Goal: Task Accomplishment & Management: Complete application form

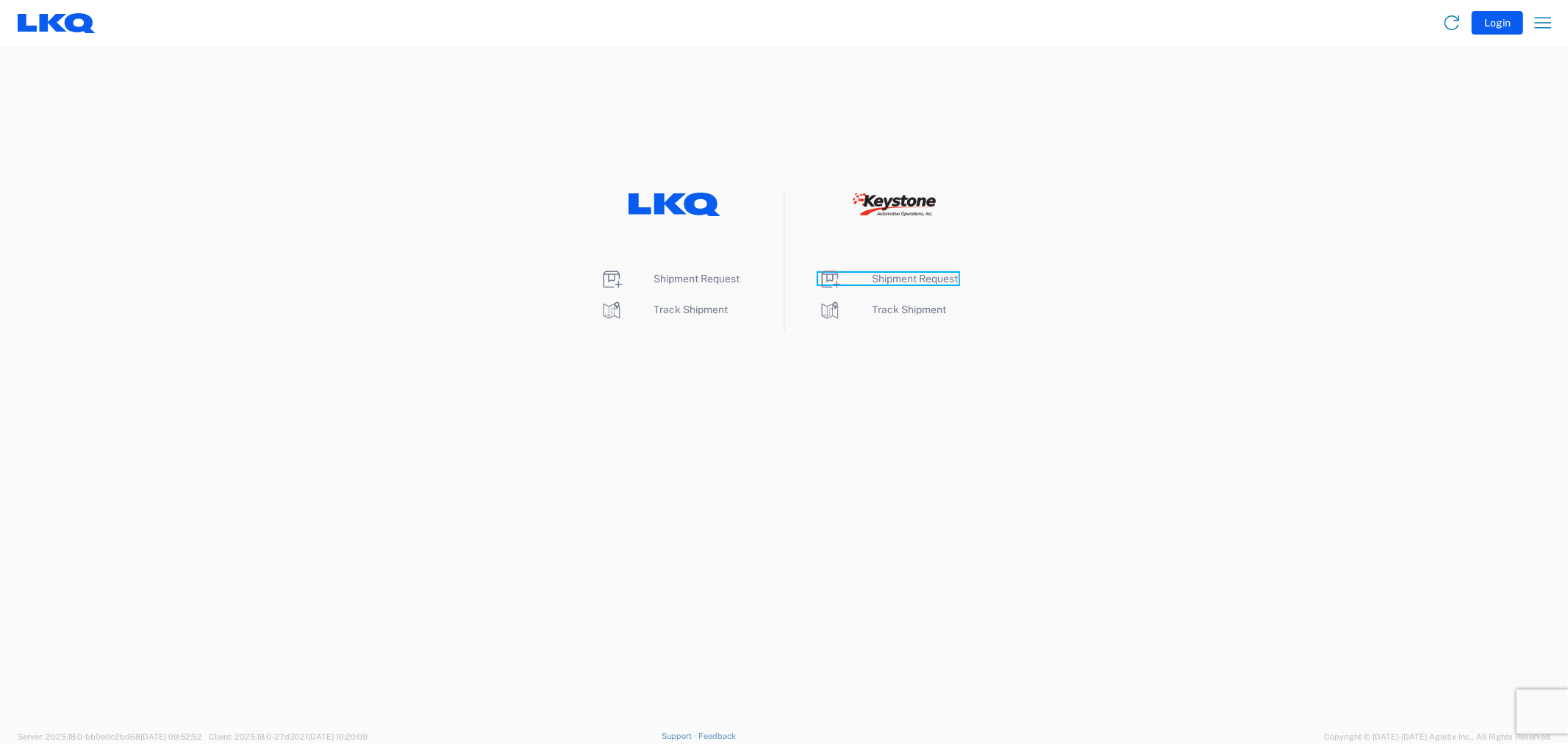
click at [911, 277] on span "Shipment Request" at bounding box center [915, 278] width 86 height 12
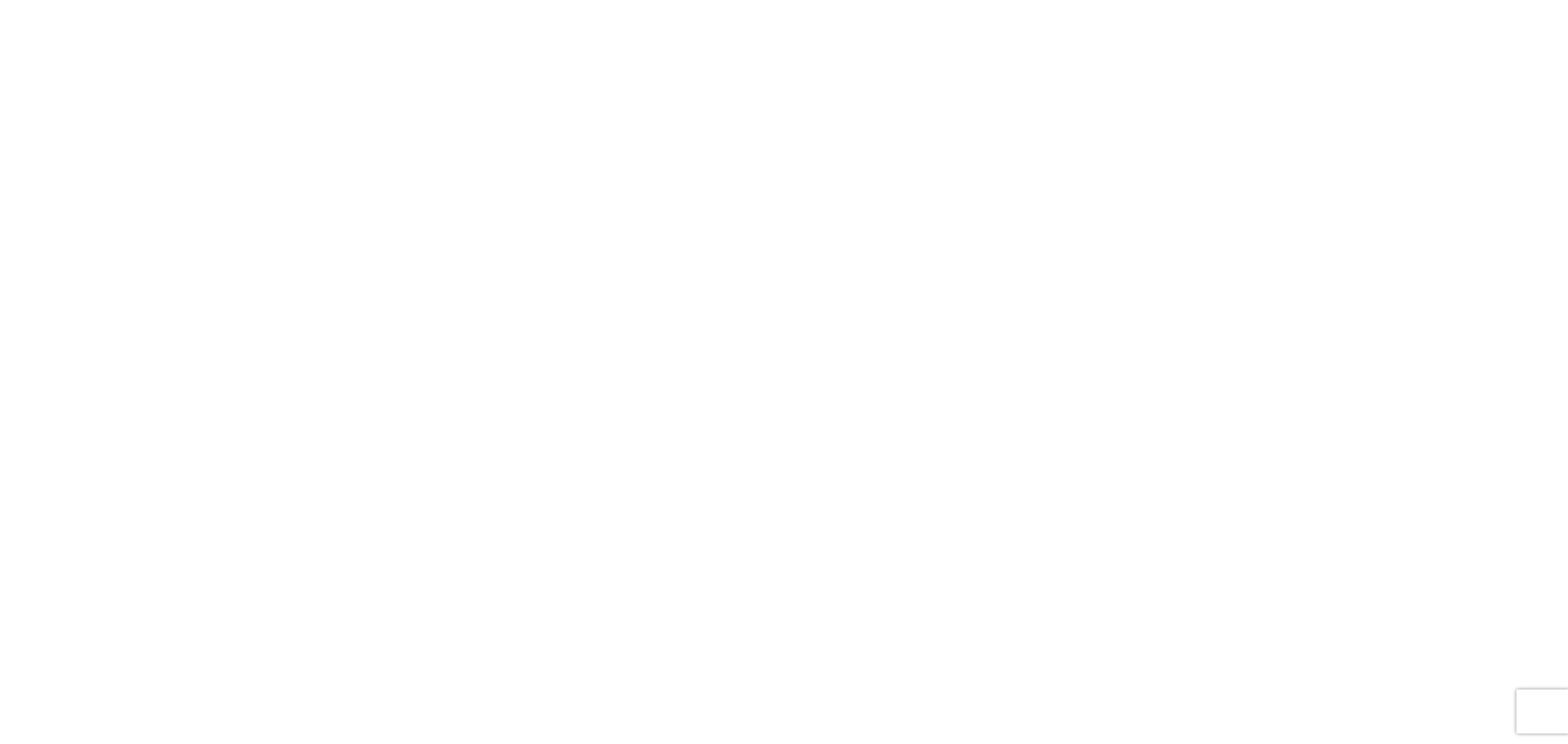
select select "FULL"
select select "LBS"
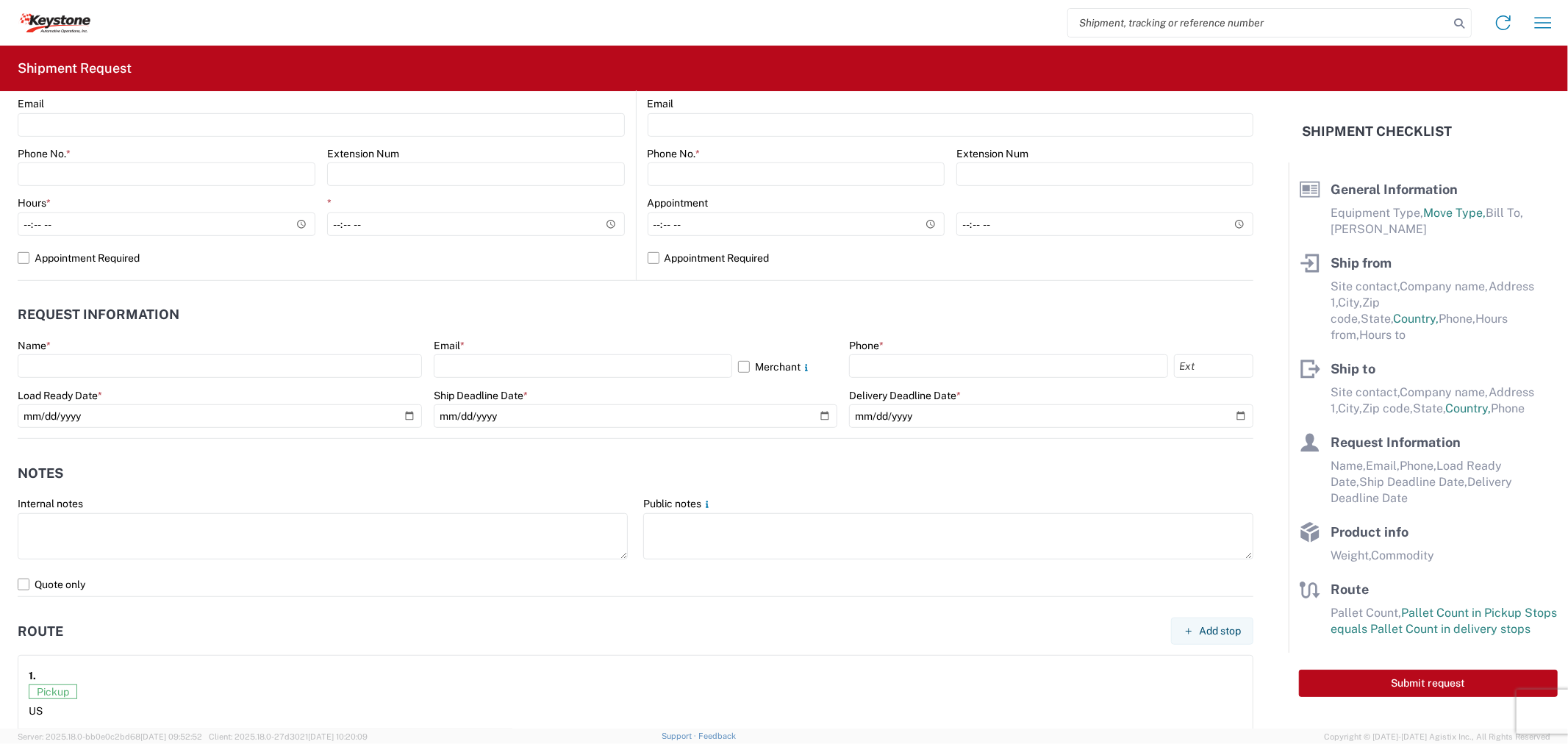
scroll to position [653, 0]
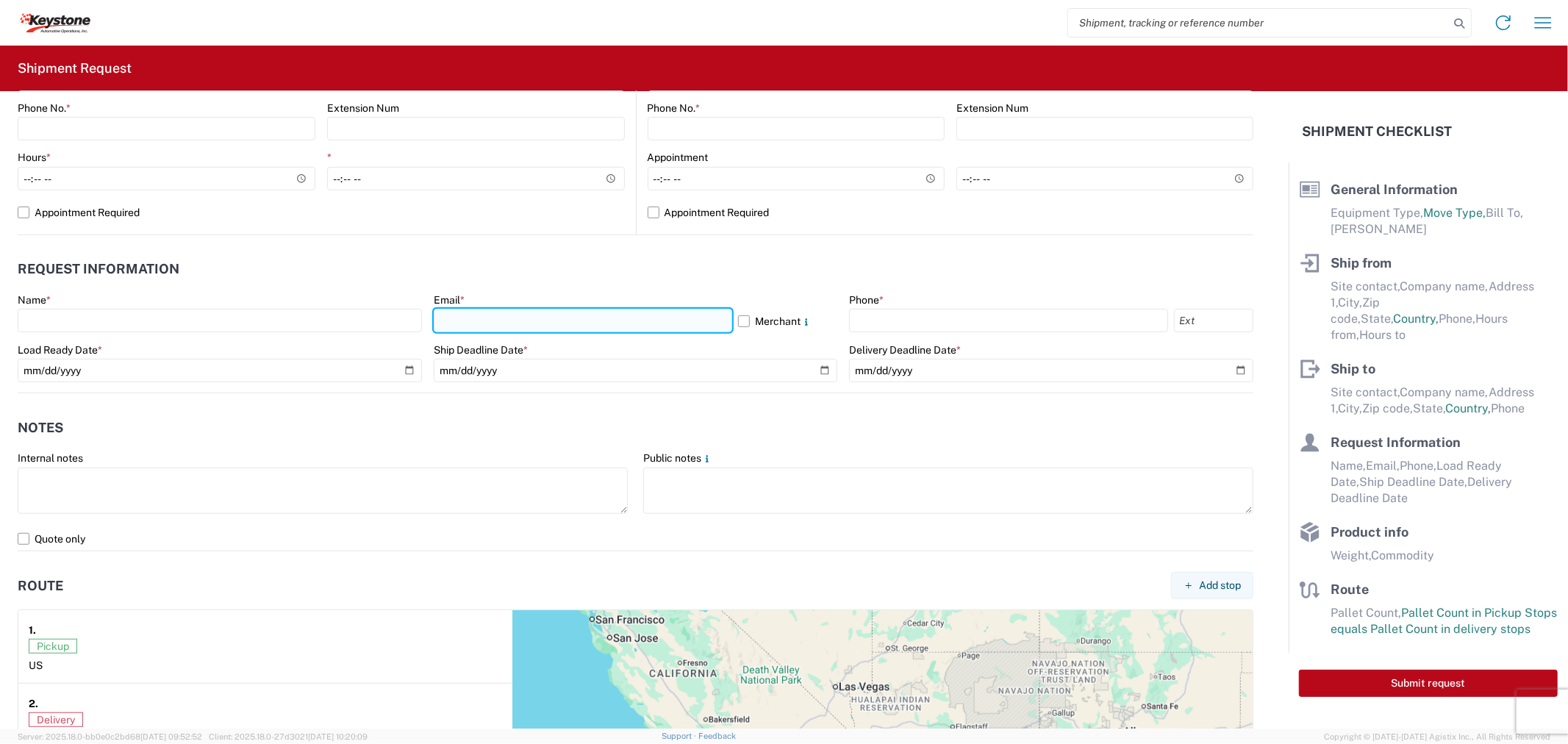
click at [501, 313] on input "text" at bounding box center [583, 320] width 299 height 23
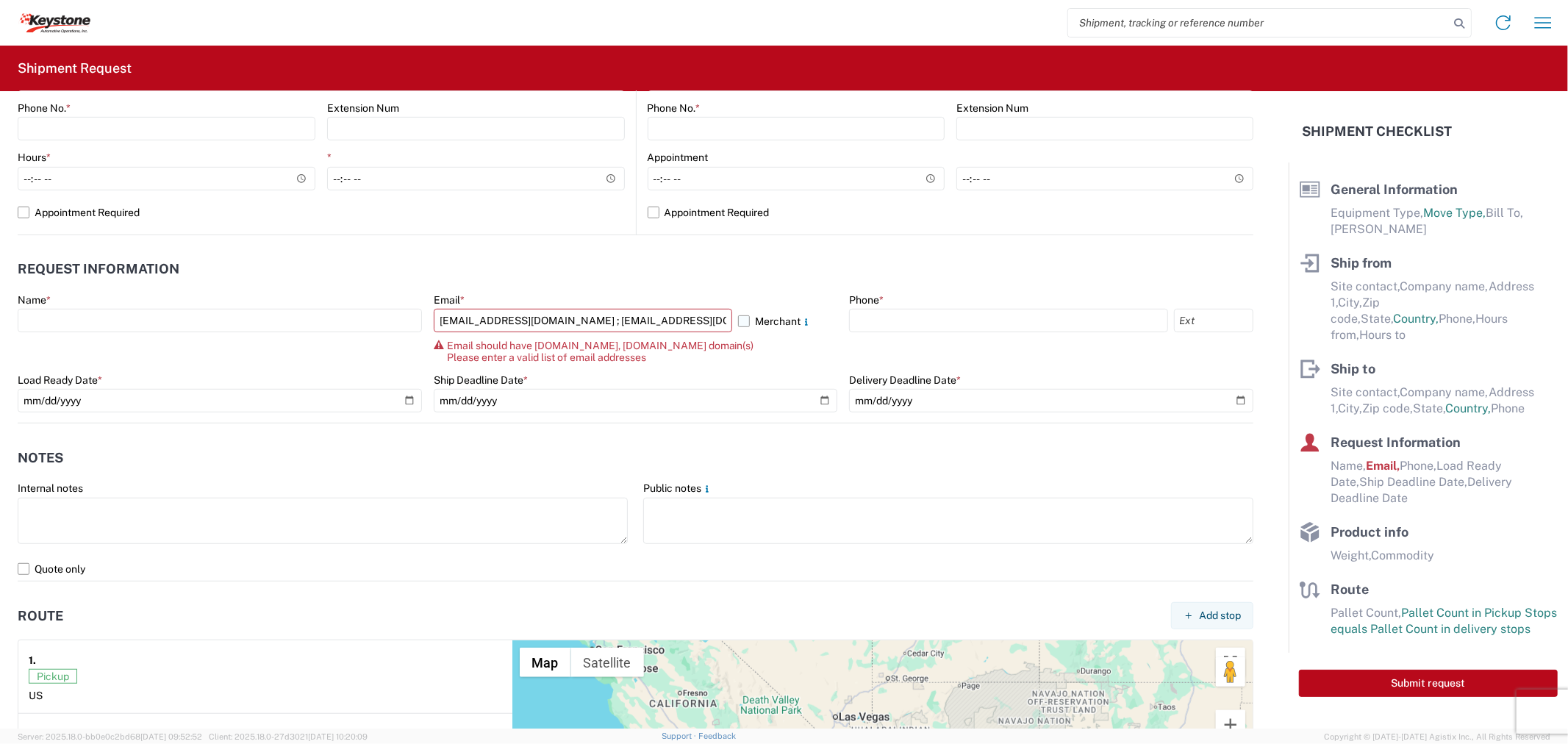
click at [740, 319] on label "Merchant" at bounding box center [787, 320] width 99 height 23
click at [0, 0] on input "Merchant" at bounding box center [0, 0] width 0 height 0
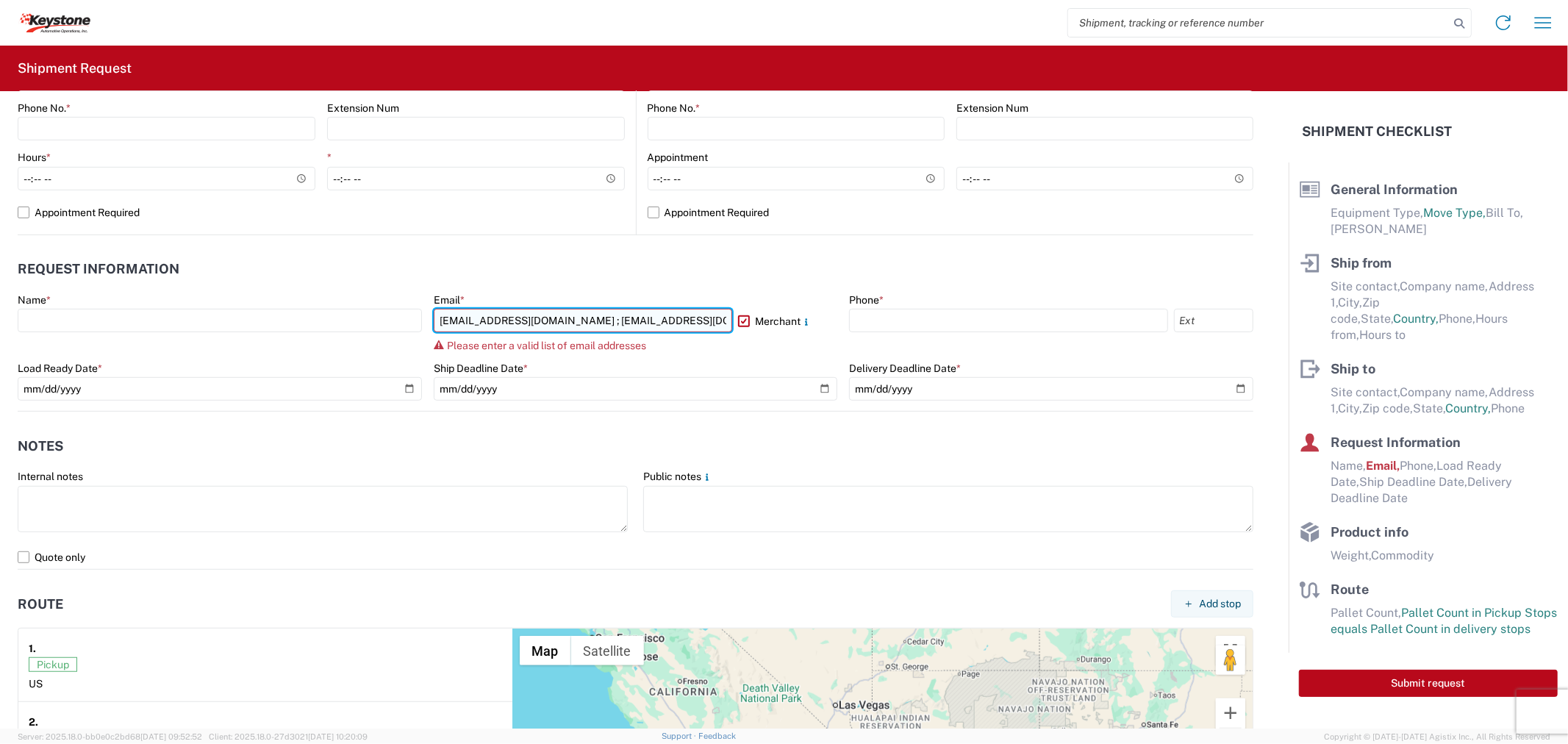
click at [553, 320] on input "[EMAIL_ADDRESS][DOMAIN_NAME] ; [EMAIL_ADDRESS][DOMAIN_NAME]" at bounding box center [583, 320] width 299 height 23
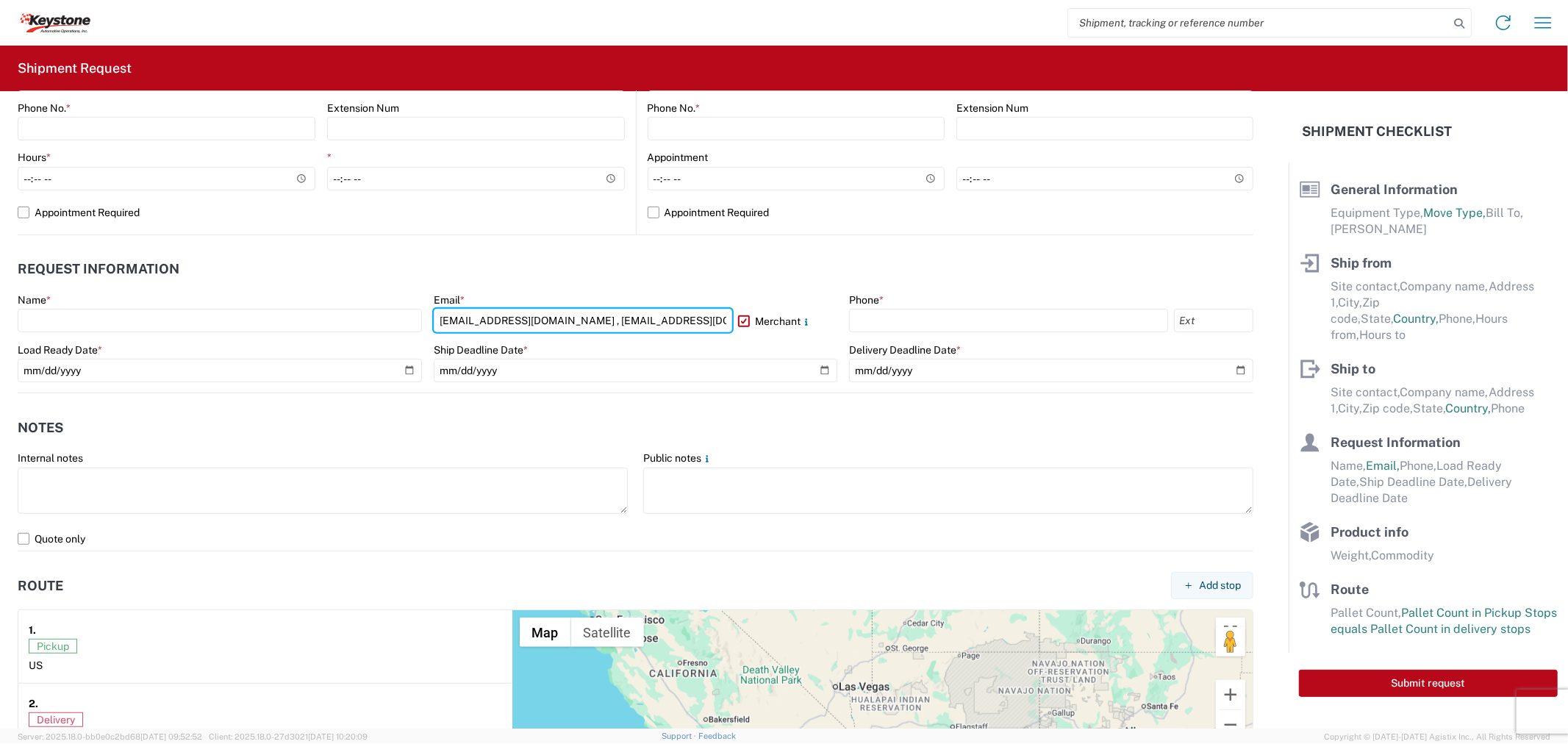
type input "[EMAIL_ADDRESS][DOMAIN_NAME] , [EMAIL_ADDRESS][DOMAIN_NAME]"
click at [616, 344] on div "Ship Deadline Date *" at bounding box center [636, 350] width 404 height 13
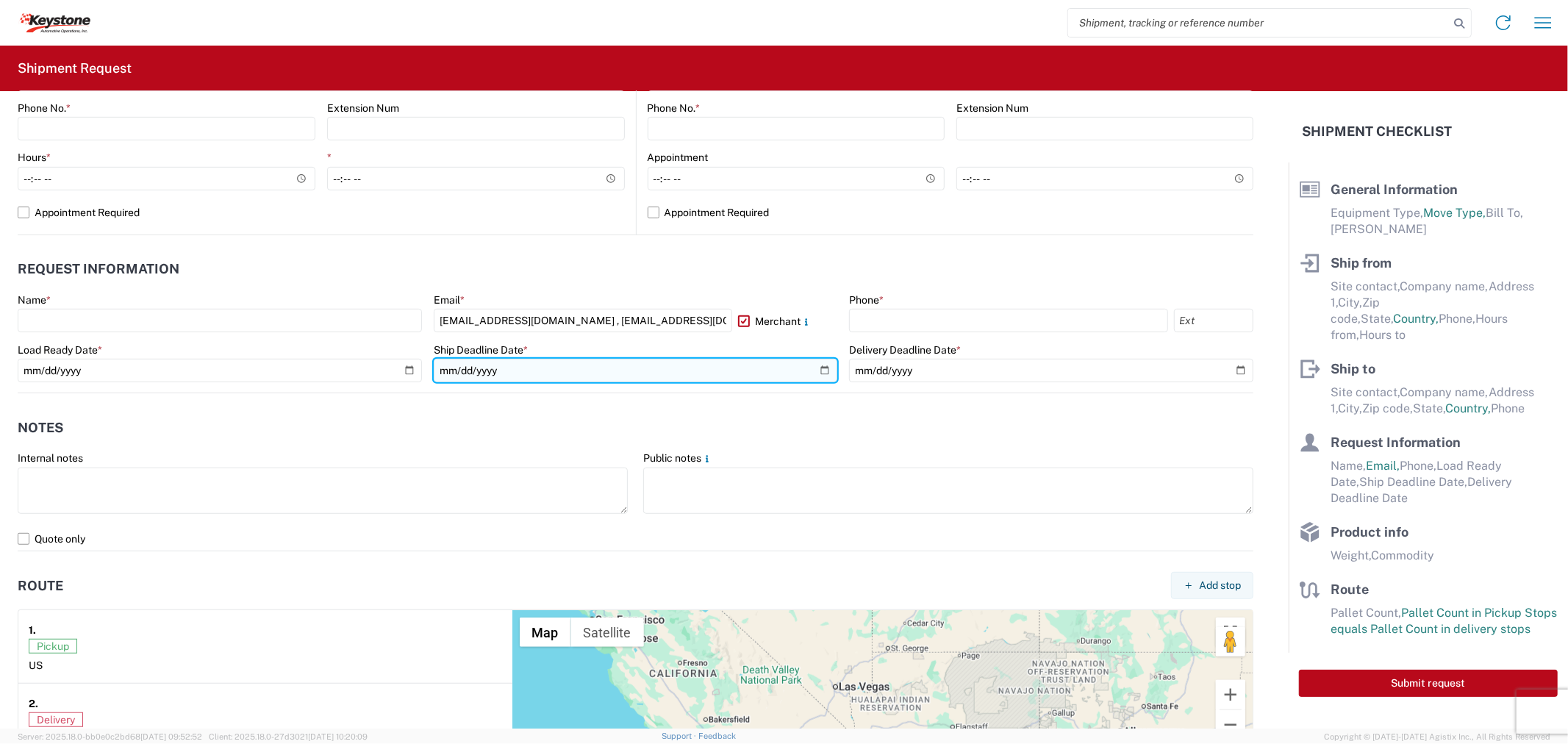
click at [632, 369] on input "date" at bounding box center [636, 370] width 404 height 23
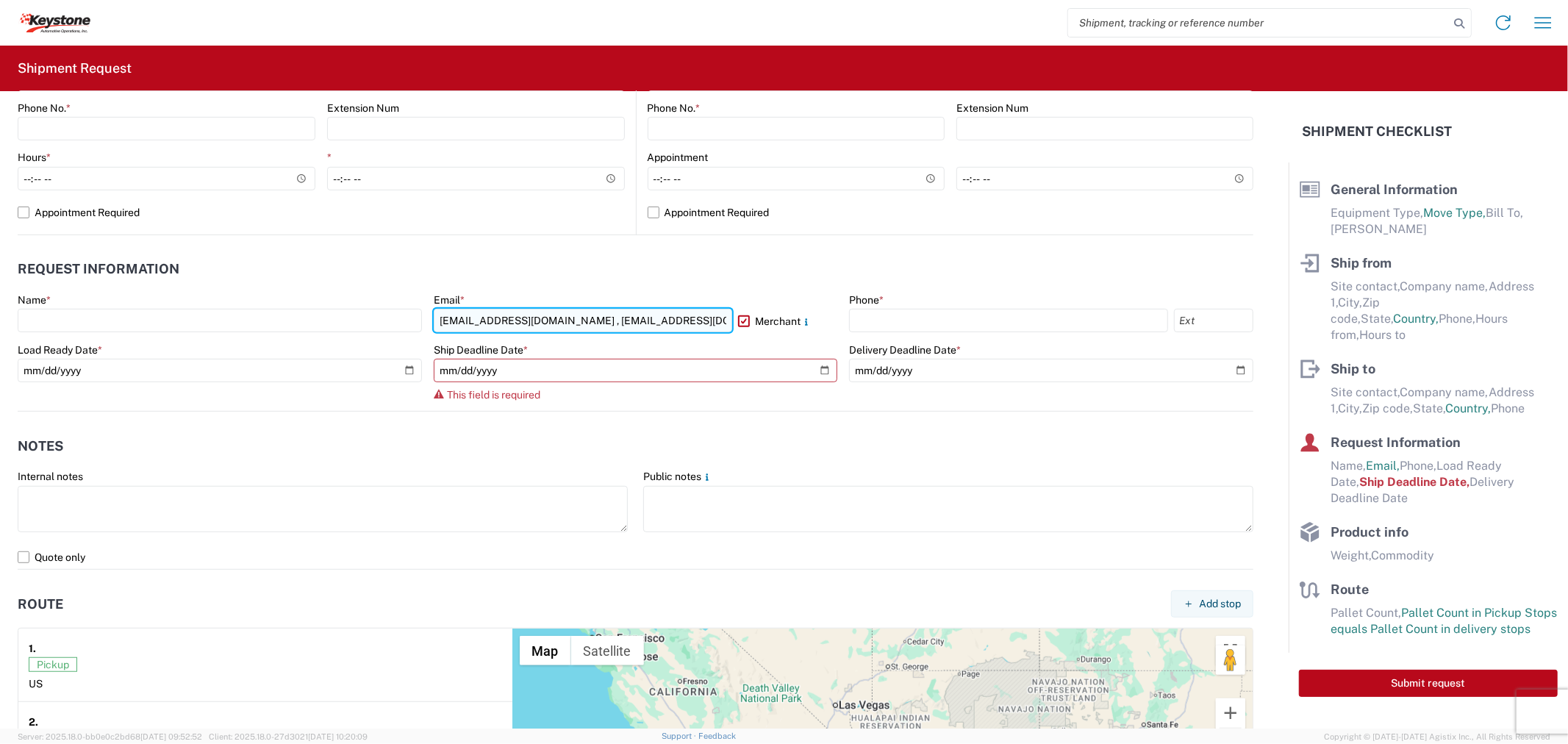
click at [555, 319] on input "[EMAIL_ADDRESS][DOMAIN_NAME] , [EMAIL_ADDRESS][DOMAIN_NAME]" at bounding box center [583, 320] width 299 height 23
click at [552, 279] on header "Request Information" at bounding box center [635, 270] width 1236 height 33
